Goal: Find specific page/section: Find specific page/section

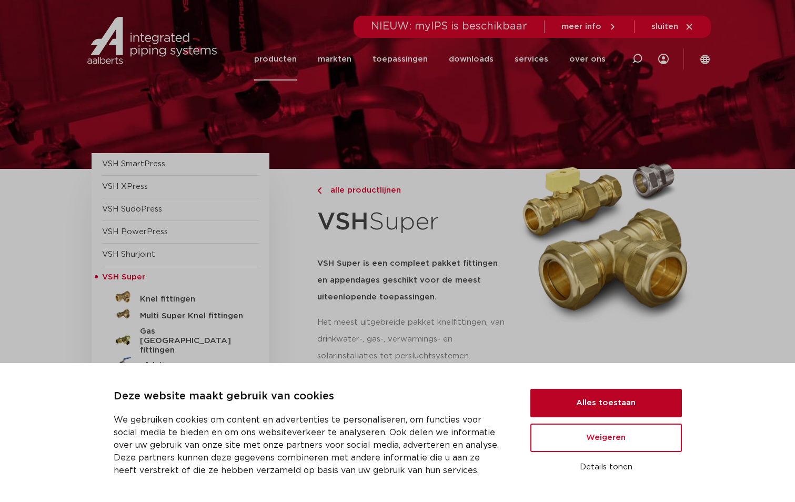
click at [662, 403] on button "Alles toestaan" at bounding box center [605, 403] width 151 height 28
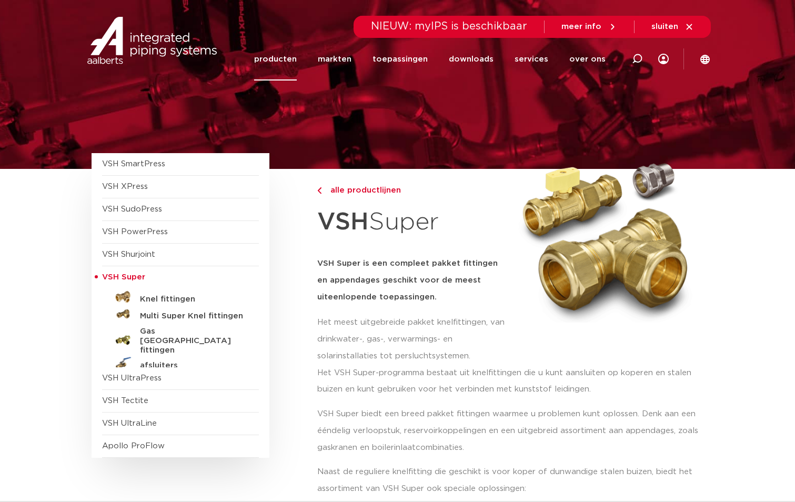
click at [594, 27] on span "meer info" at bounding box center [581, 27] width 40 height 8
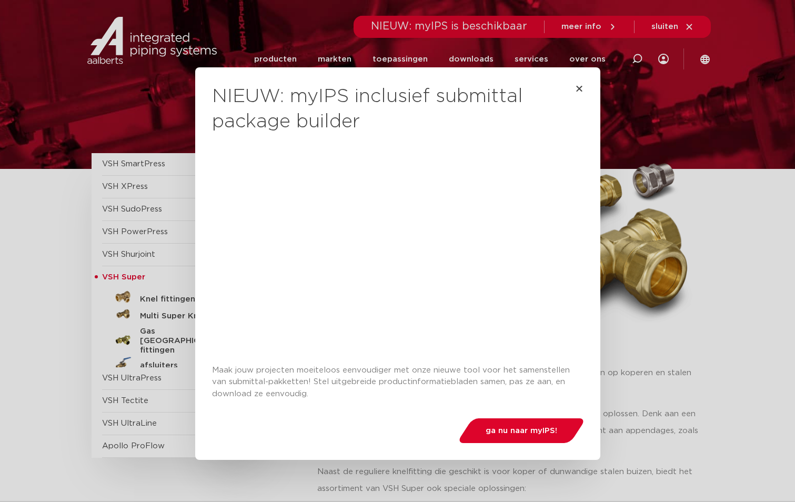
click at [584, 79] on div "NIEUW: myIPS inclusief submittal package builder Maak jouw projecten moeiteloos…" at bounding box center [397, 263] width 405 height 392
click at [575, 88] on icon "Close" at bounding box center [579, 88] width 8 height 8
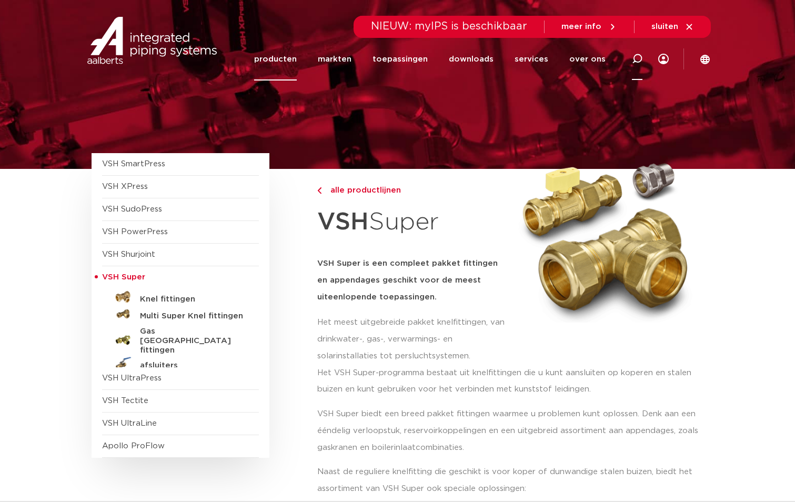
click at [636, 56] on icon at bounding box center [637, 59] width 11 height 11
type input "22-35"
click button "Zoeken" at bounding box center [0, 0] width 0 height 0
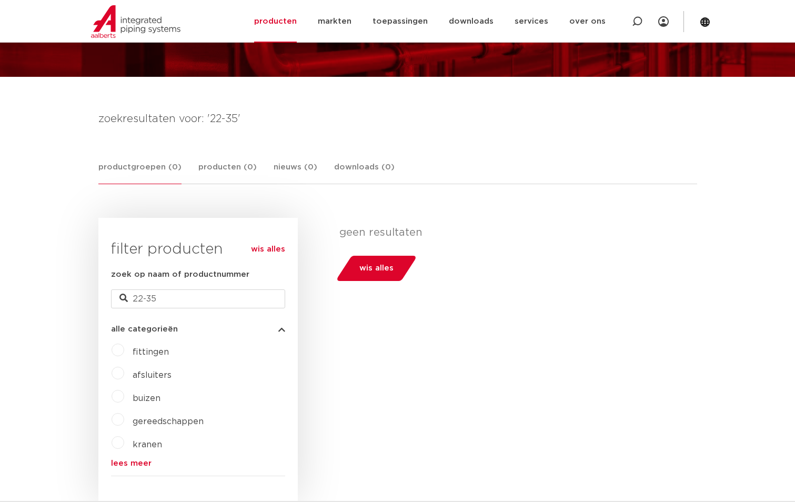
scroll to position [210, 0]
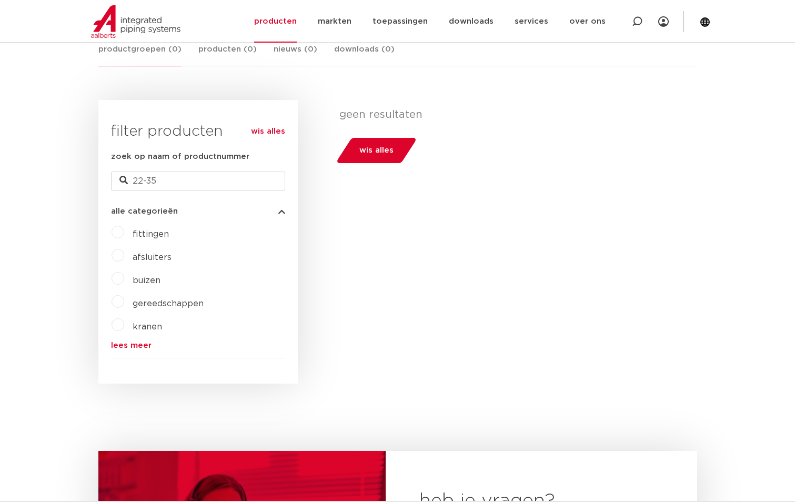
click at [156, 235] on span "fittingen" at bounding box center [151, 234] width 36 height 8
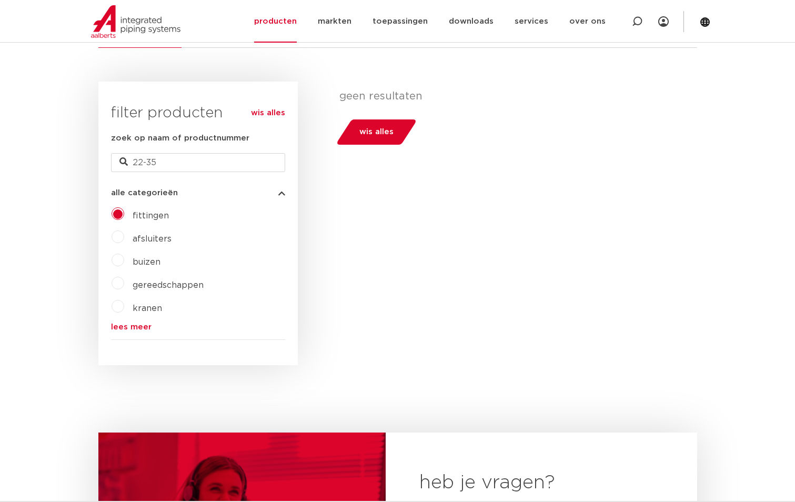
scroll to position [210, 0]
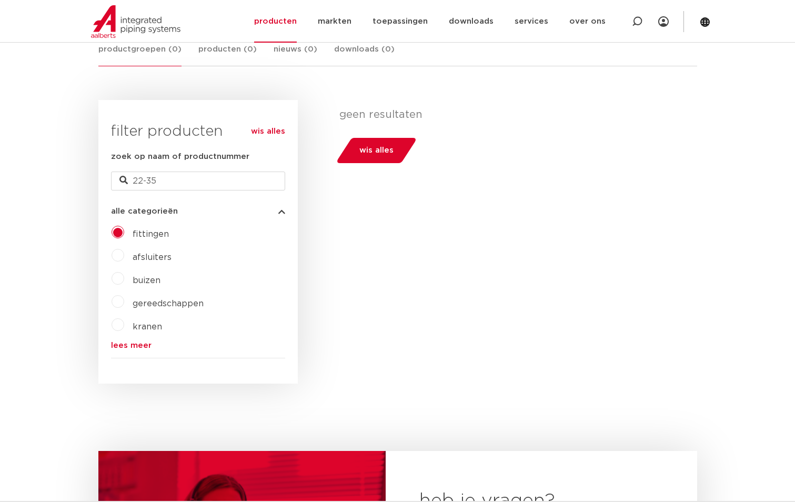
click at [157, 234] on span "fittingen" at bounding box center [151, 234] width 36 height 8
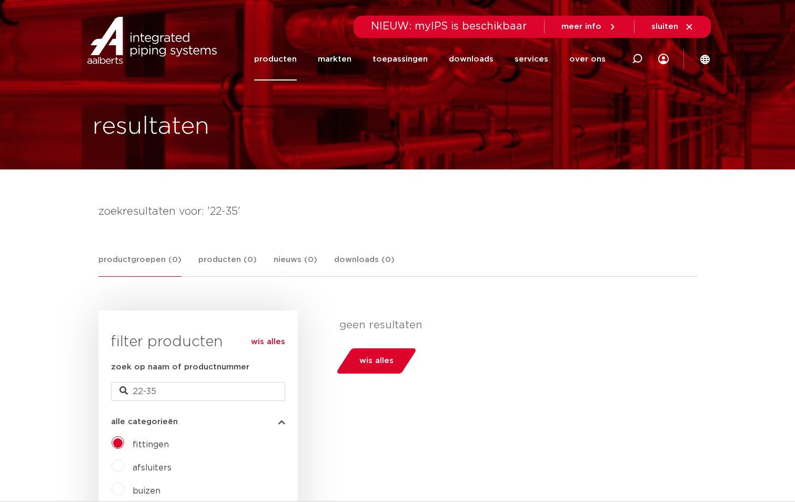
click at [378, 359] on span "wis alles" at bounding box center [376, 360] width 34 height 17
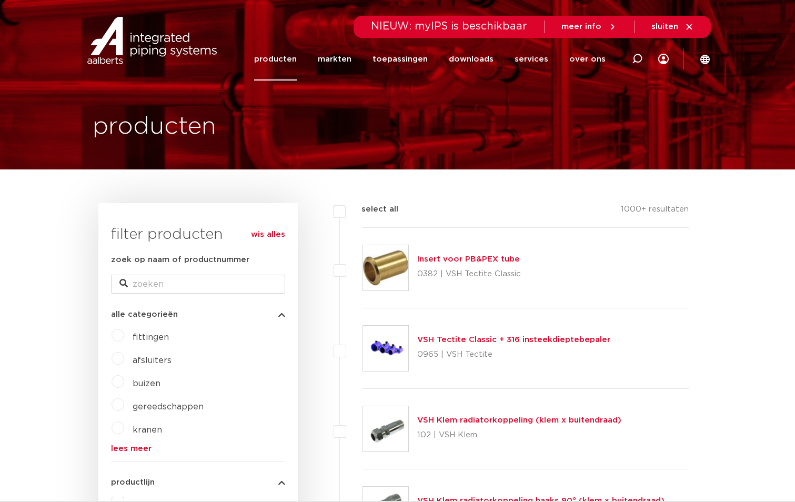
click at [130, 337] on label "fittingen" at bounding box center [146, 335] width 45 height 17
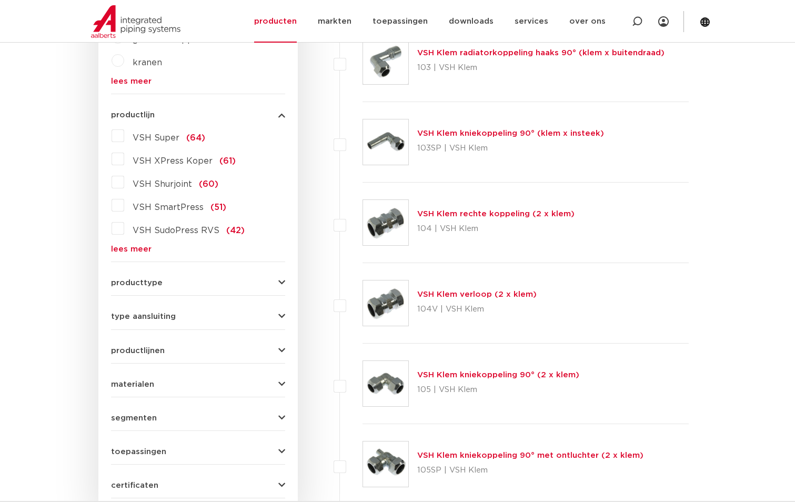
scroll to position [368, 0]
click at [280, 278] on icon "button" at bounding box center [281, 282] width 7 height 8
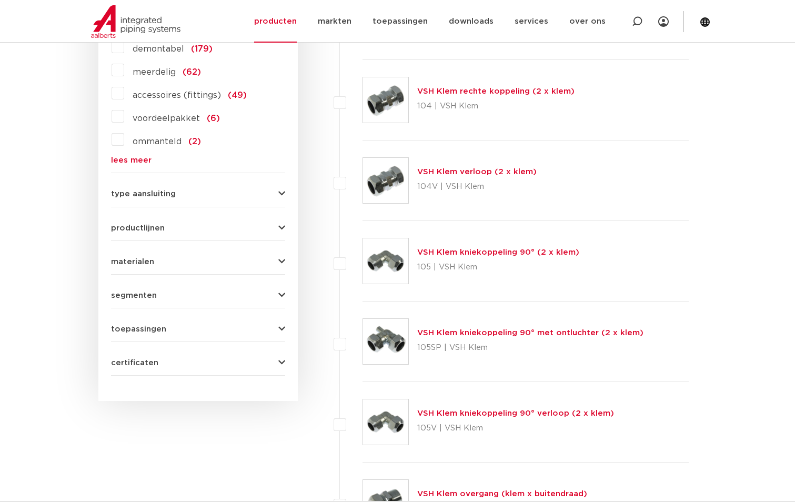
scroll to position [517, 0]
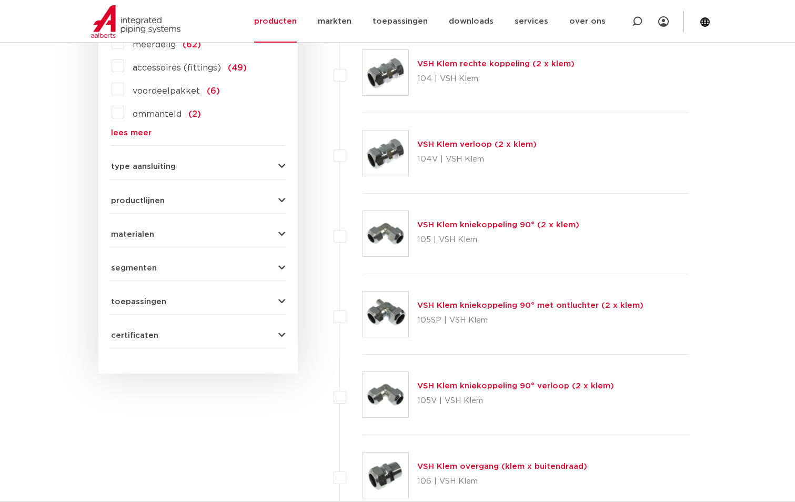
click at [278, 164] on icon "button" at bounding box center [281, 167] width 7 height 8
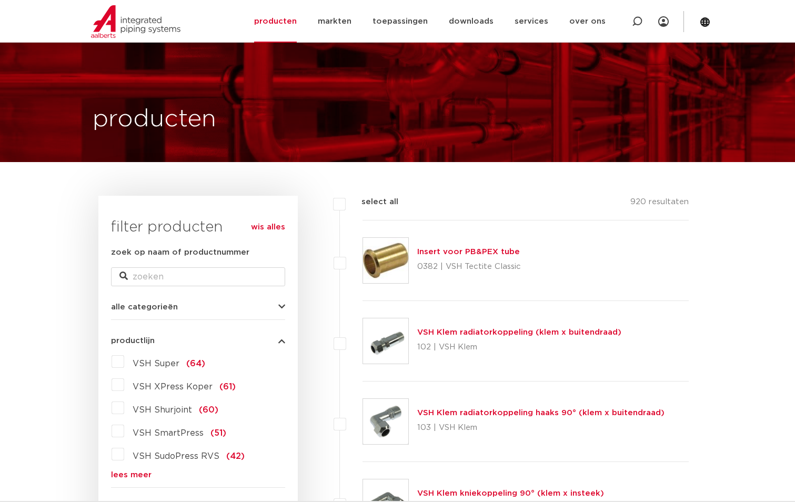
scroll to position [0, 0]
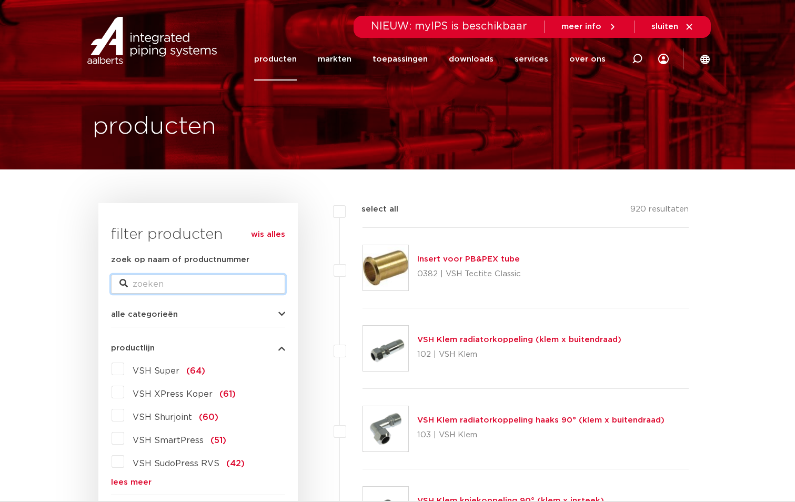
click at [156, 282] on input "zoek op naam of productnummer" at bounding box center [198, 284] width 174 height 19
type input "binnen binnen"
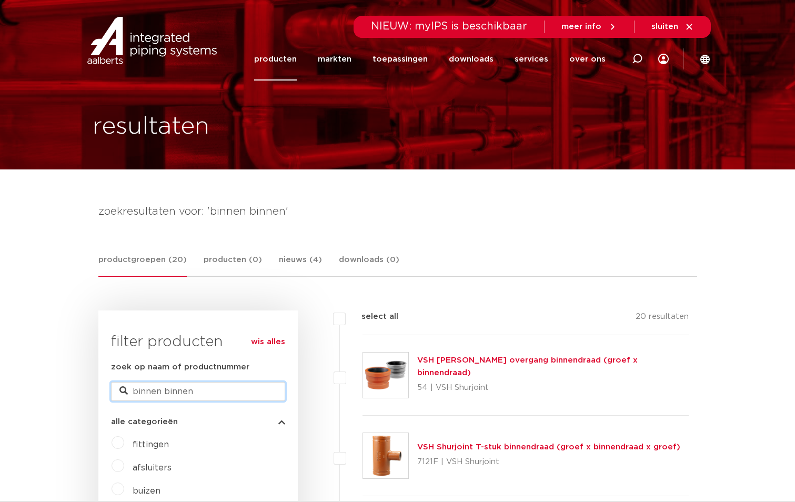
drag, startPoint x: 194, startPoint y: 389, endPoint x: 101, endPoint y: 402, distance: 93.4
type input "verloop 22-35"
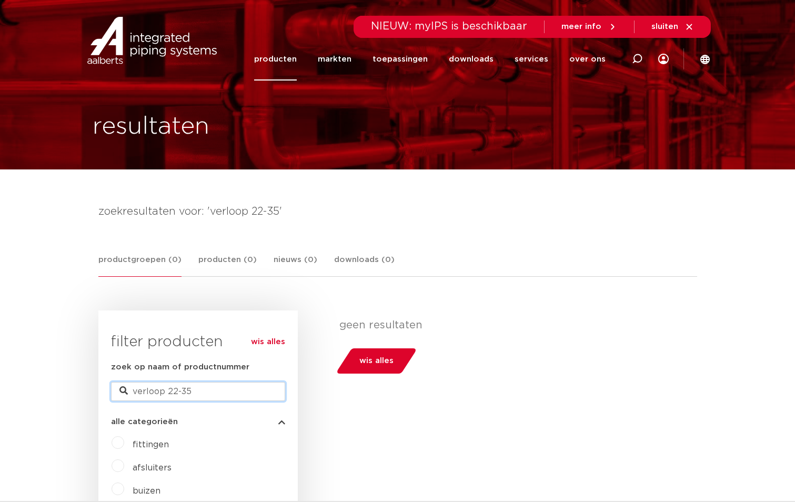
drag, startPoint x: 185, startPoint y: 388, endPoint x: 178, endPoint y: 388, distance: 7.4
click at [178, 388] on input "verloop 22-35" at bounding box center [198, 391] width 174 height 19
type input "verloop 22"
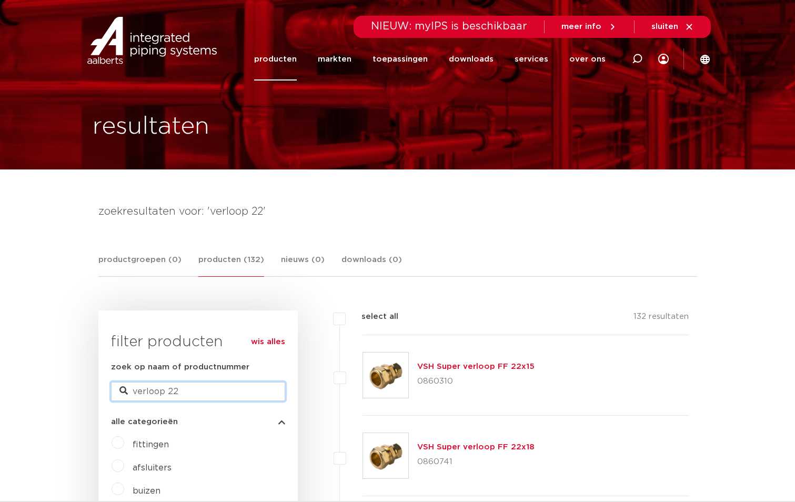
click at [181, 386] on input "verloop 22" at bounding box center [198, 391] width 174 height 19
type input "verloop 35"
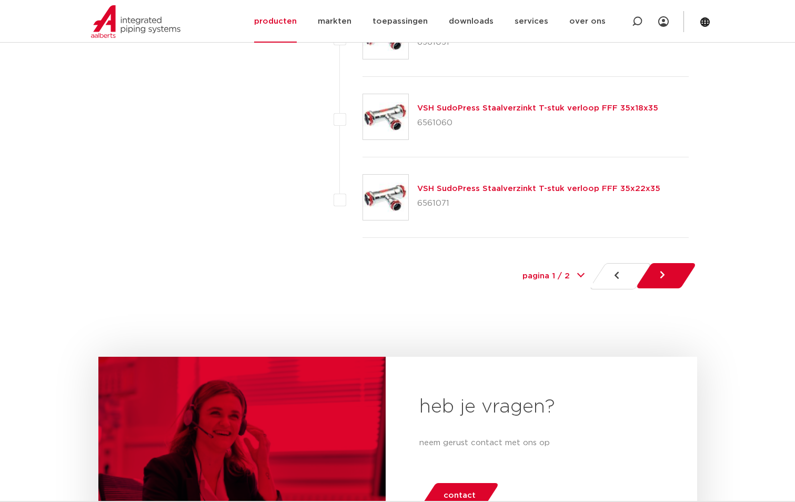
scroll to position [4944, 0]
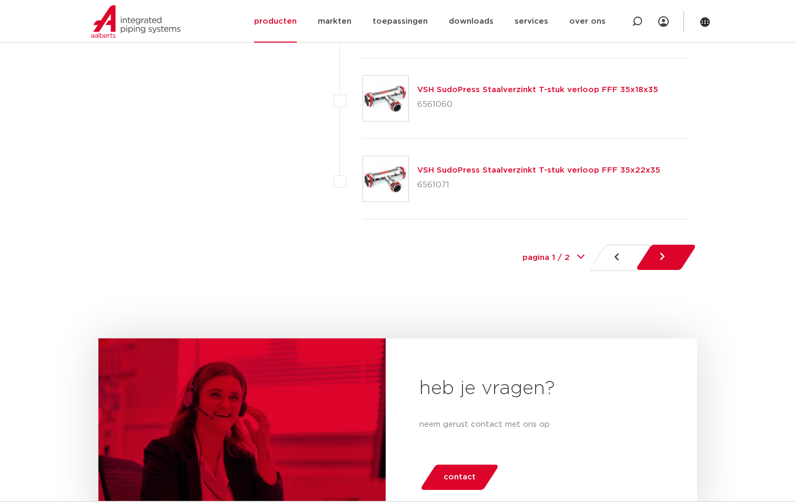
click at [665, 254] on link at bounding box center [666, 257] width 62 height 25
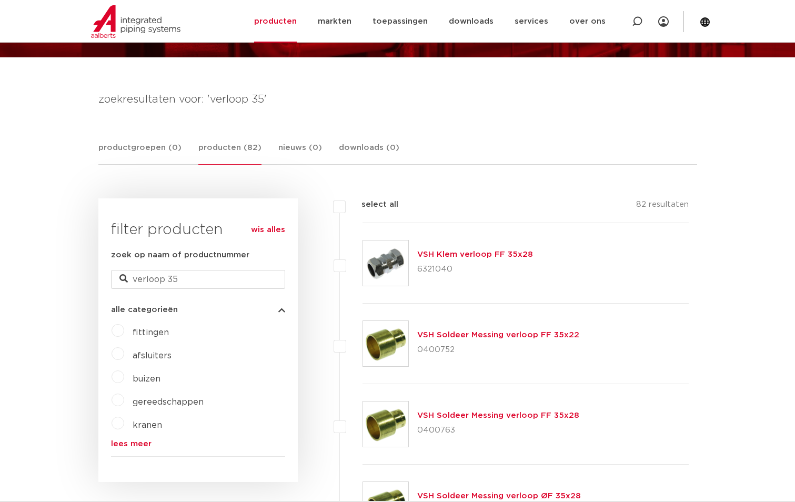
scroll to position [158, 0]
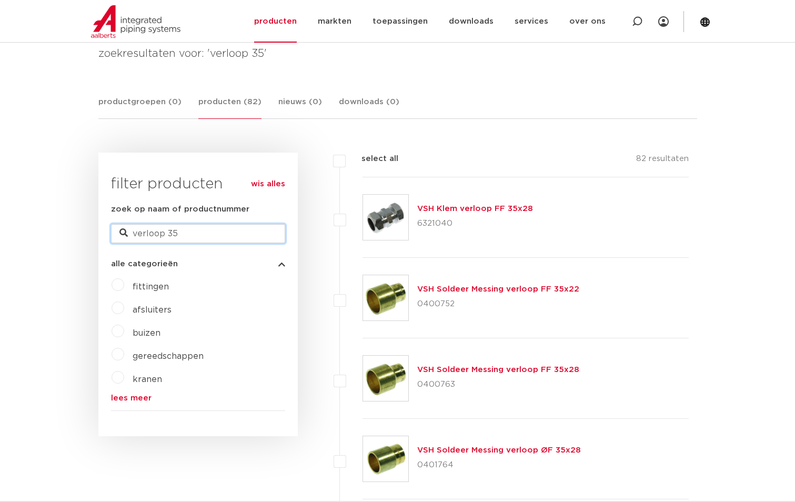
drag, startPoint x: 182, startPoint y: 232, endPoint x: 167, endPoint y: 235, distance: 15.1
click at [167, 235] on input "verloop 35" at bounding box center [198, 233] width 174 height 19
type input "verloop 28"
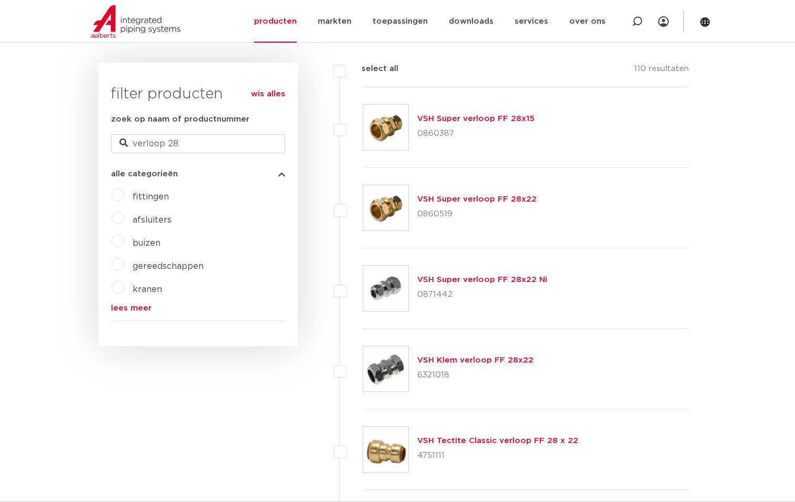
scroll to position [263, 0]
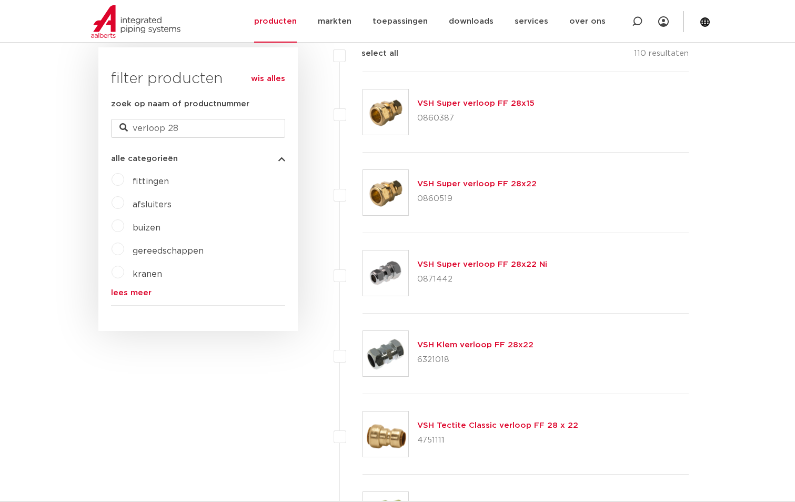
click at [581, 294] on div "VSH Super verloop FF 28x22 Ni 0871442" at bounding box center [525, 273] width 327 height 80
drag, startPoint x: 179, startPoint y: 118, endPoint x: 167, endPoint y: 123, distance: 13.3
click at [167, 123] on input "verloop 28" at bounding box center [198, 128] width 174 height 19
type input "verloop 35"
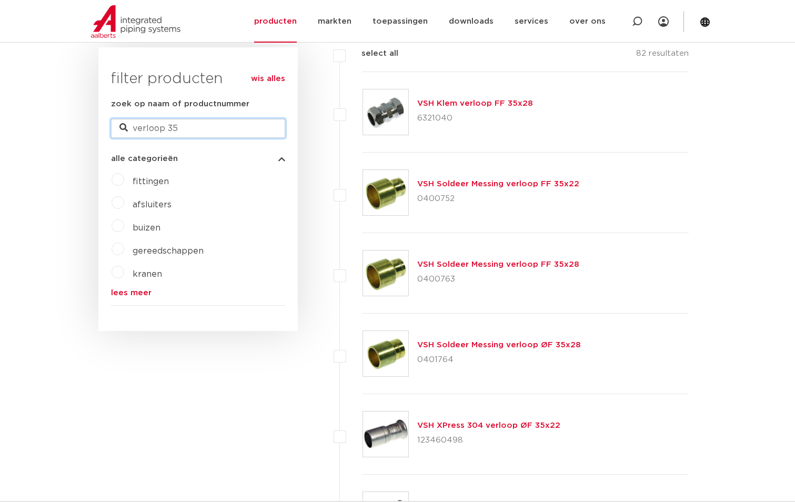
drag, startPoint x: 184, startPoint y: 126, endPoint x: 166, endPoint y: 133, distance: 18.7
click at [166, 133] on input "verloop 35" at bounding box center [198, 128] width 174 height 19
type input "verloop 28"
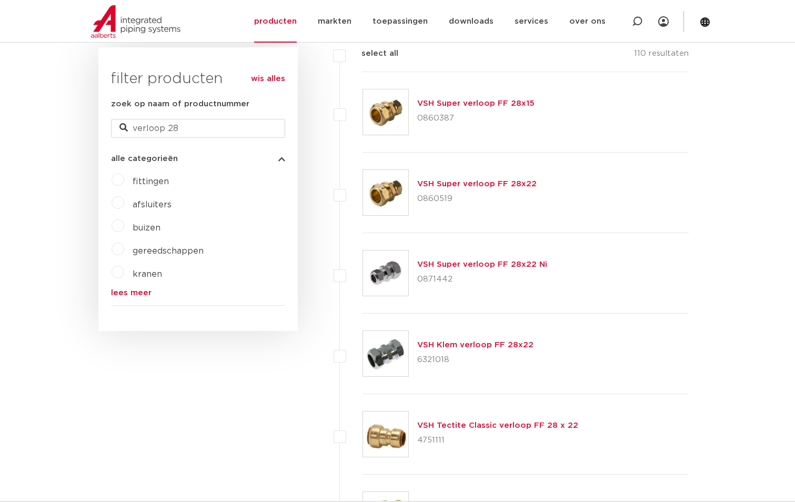
click at [559, 98] on div "VSH Super verloop FF 28x15 0860387" at bounding box center [525, 112] width 327 height 80
